Goal: Information Seeking & Learning: Stay updated

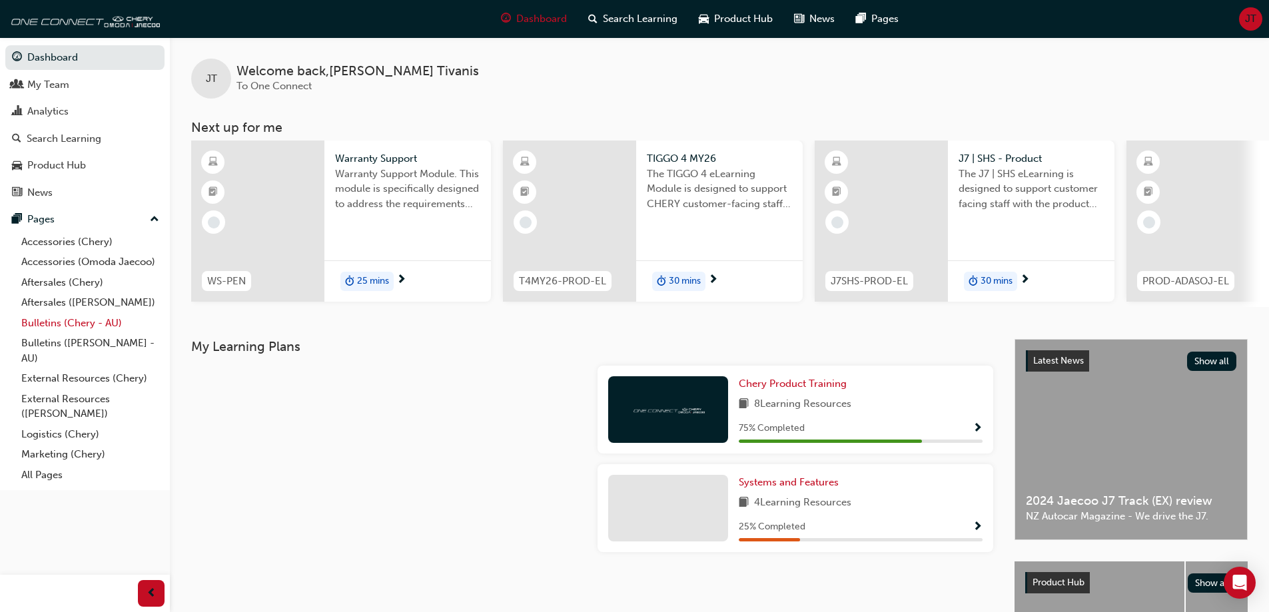
click at [79, 320] on link "Bulletins (Chery - AU)" at bounding box center [90, 323] width 149 height 21
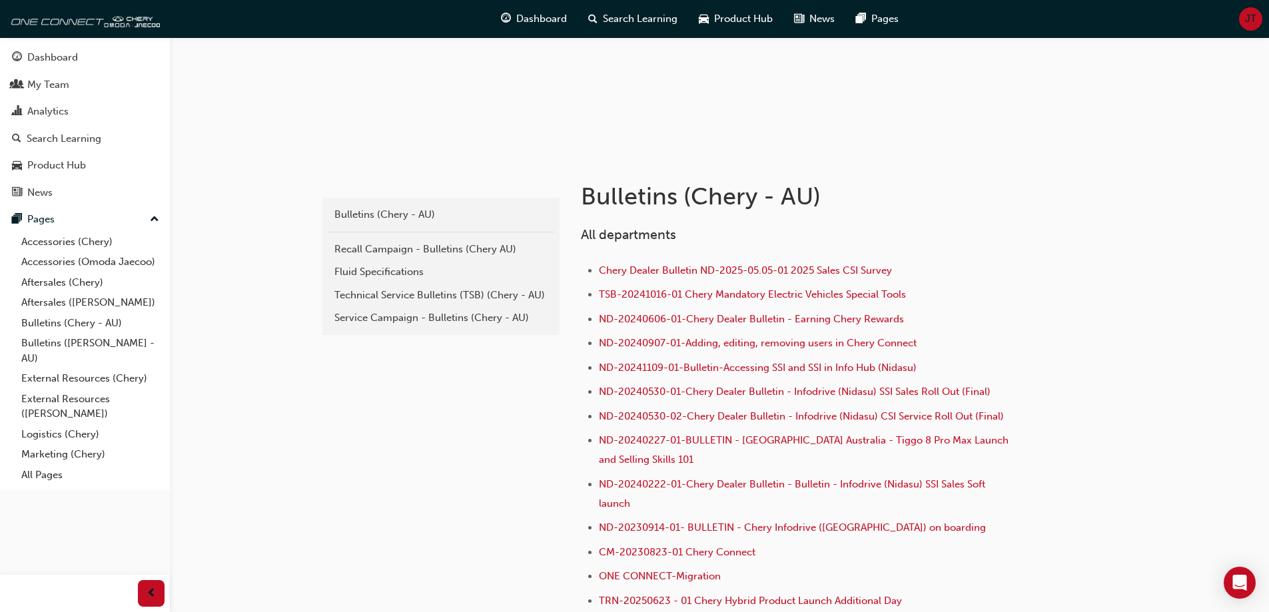
scroll to position [200, 0]
